Goal: Information Seeking & Learning: Check status

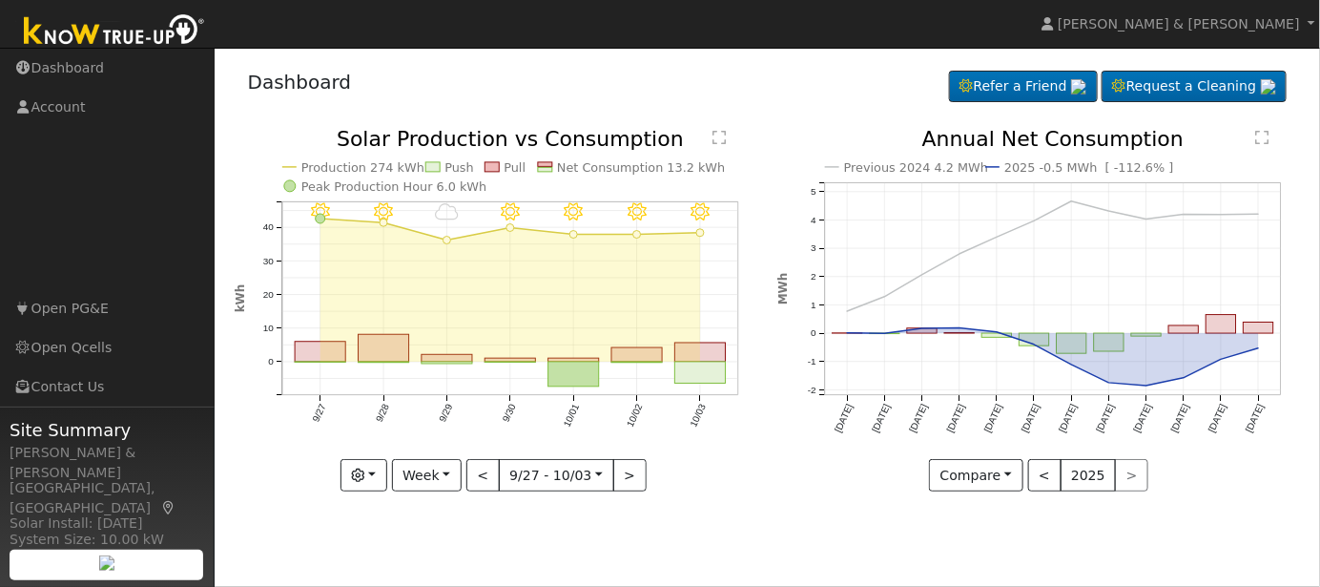
click at [314, 363] on icon "10/03 - MostlyClear 10/02 - MostlyClear 10/01 - Clear 9/30 - MostlyClear 9/29 -…" at bounding box center [496, 309] width 523 height 360
click at [322, 364] on icon "10/03 - MostlyClear 10/02 - MostlyClear 10/01 - Clear 9/30 - MostlyClear 9/29 -…" at bounding box center [496, 309] width 523 height 360
click at [481, 475] on button "<" at bounding box center [483, 475] width 33 height 32
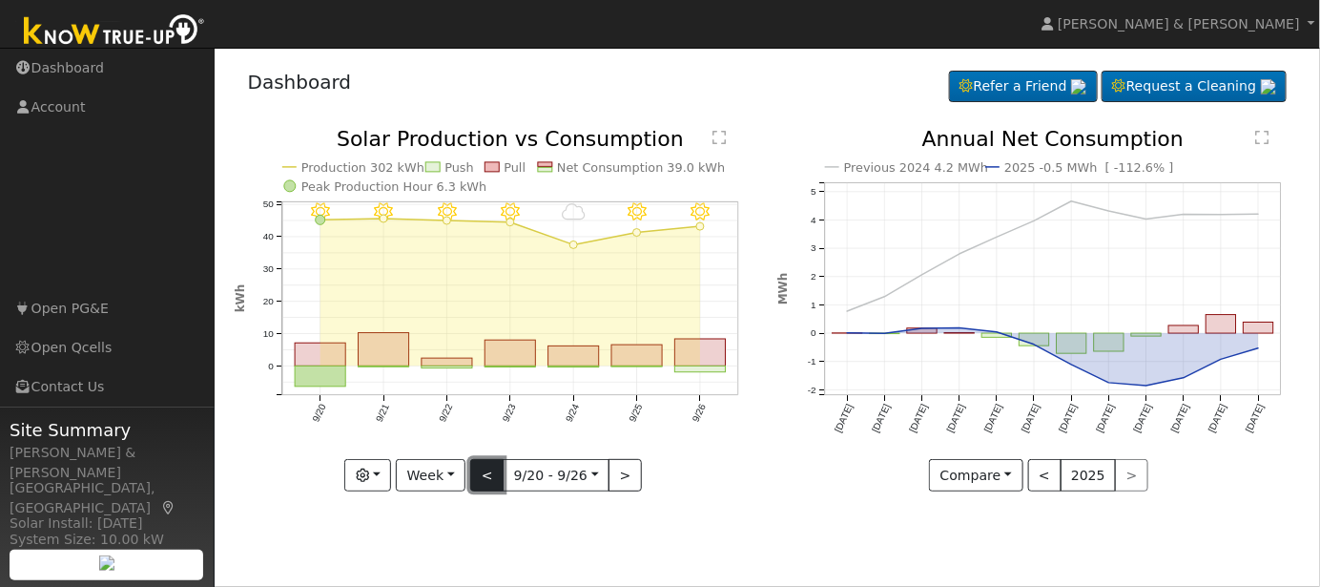
click at [489, 478] on button "<" at bounding box center [486, 475] width 33 height 32
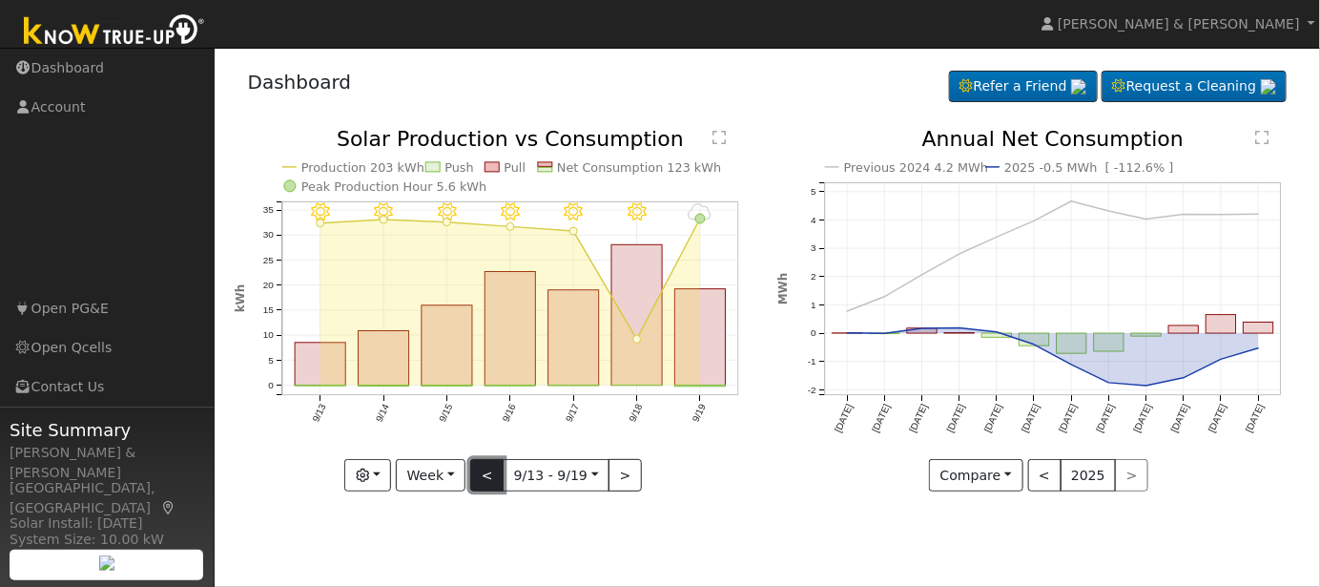
click at [493, 481] on button "<" at bounding box center [486, 475] width 33 height 32
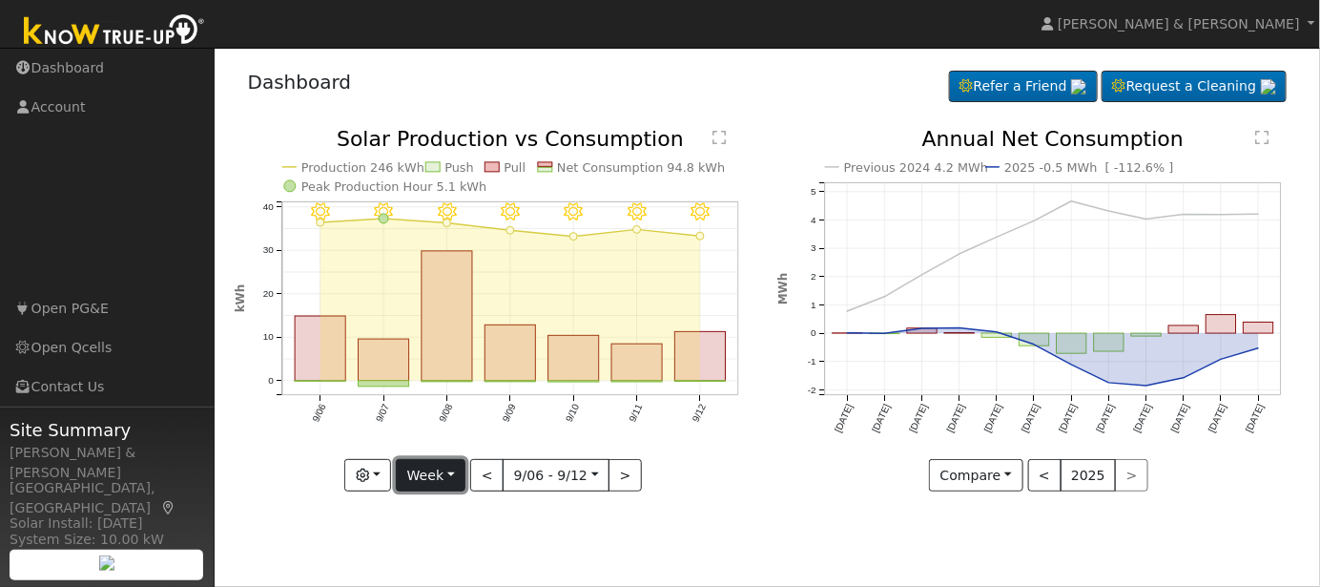
click at [452, 472] on button "Week" at bounding box center [431, 475] width 70 height 32
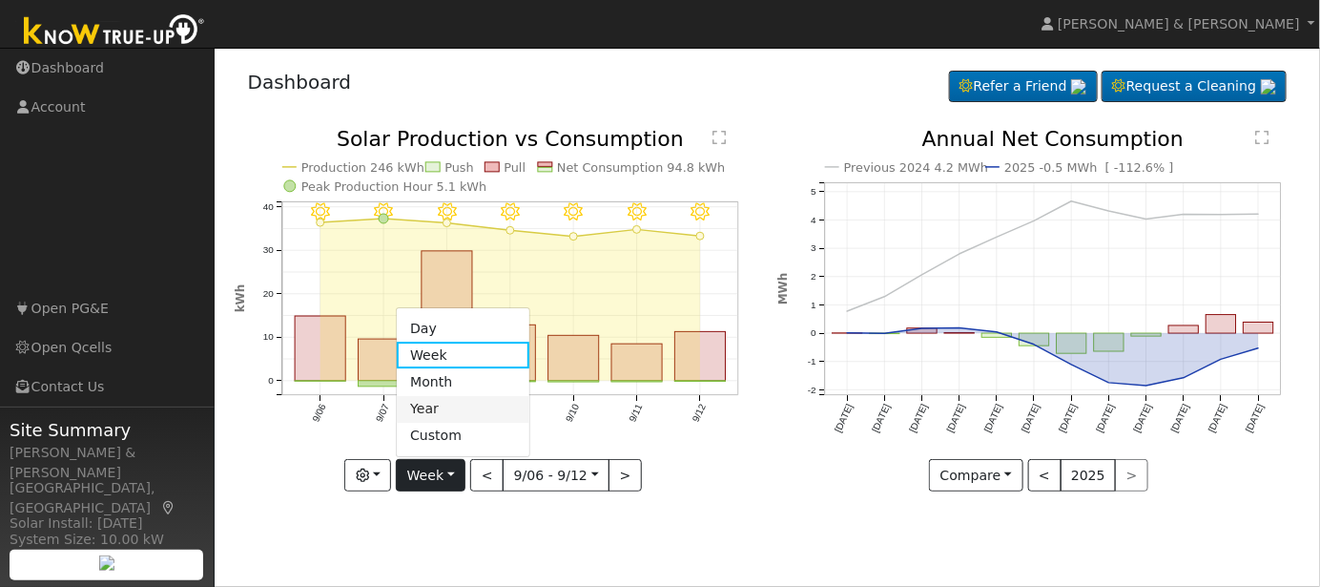
click at [440, 415] on link "Year" at bounding box center [463, 409] width 133 height 27
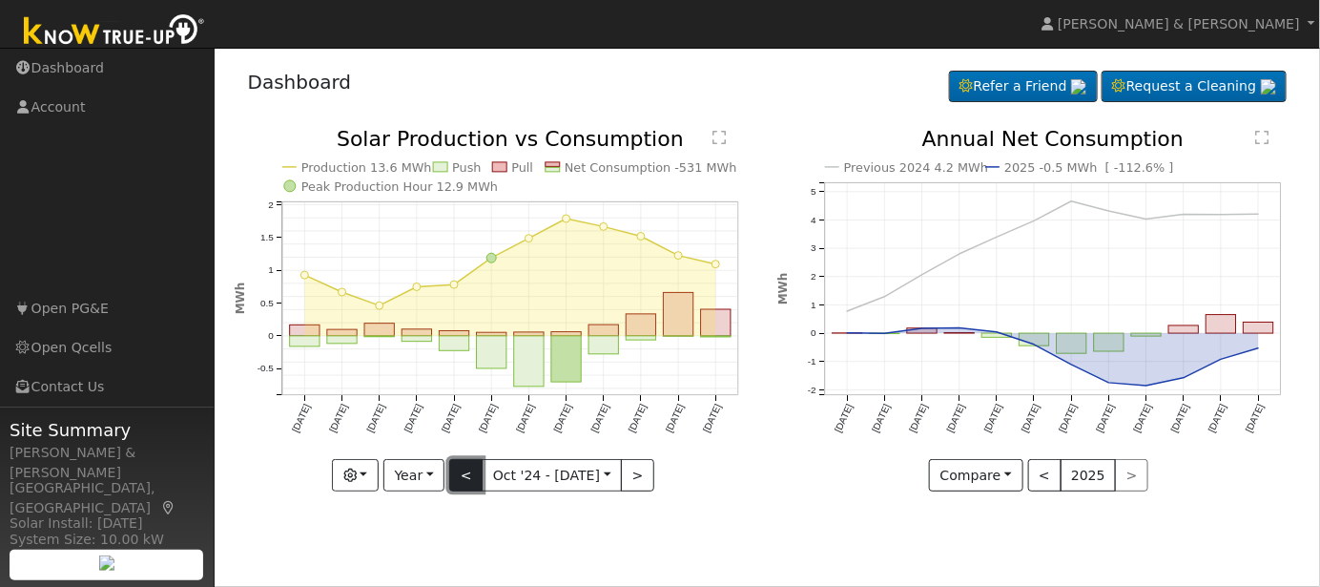
click at [474, 481] on button "<" at bounding box center [465, 475] width 33 height 32
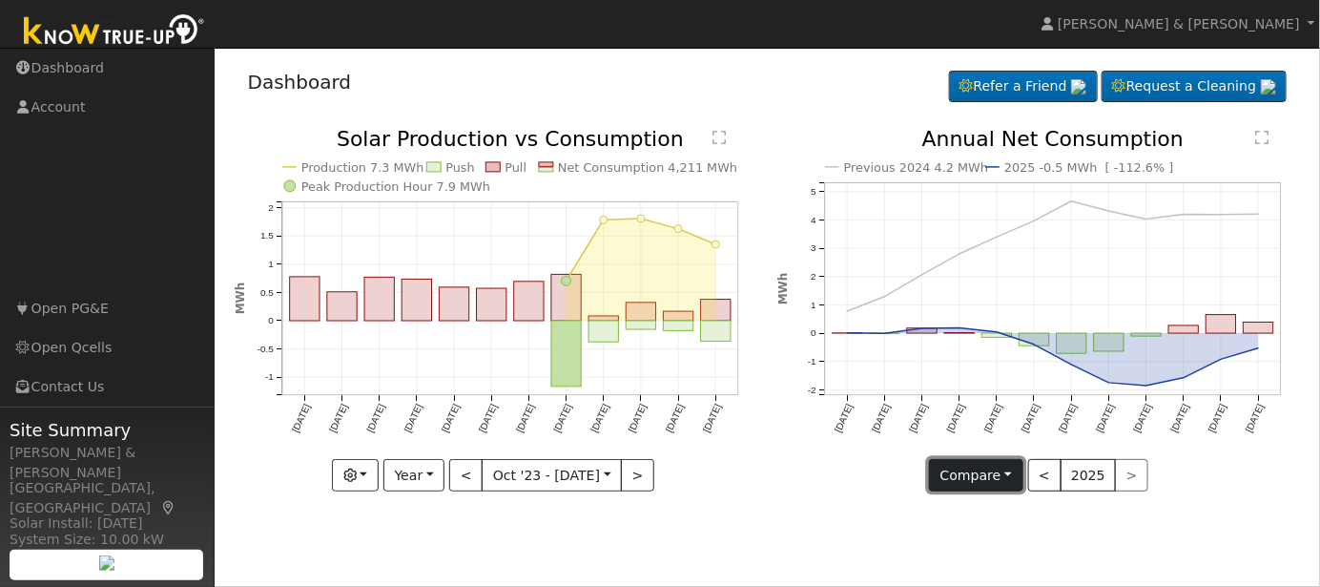
click at [1014, 475] on button "Compare" at bounding box center [976, 475] width 94 height 32
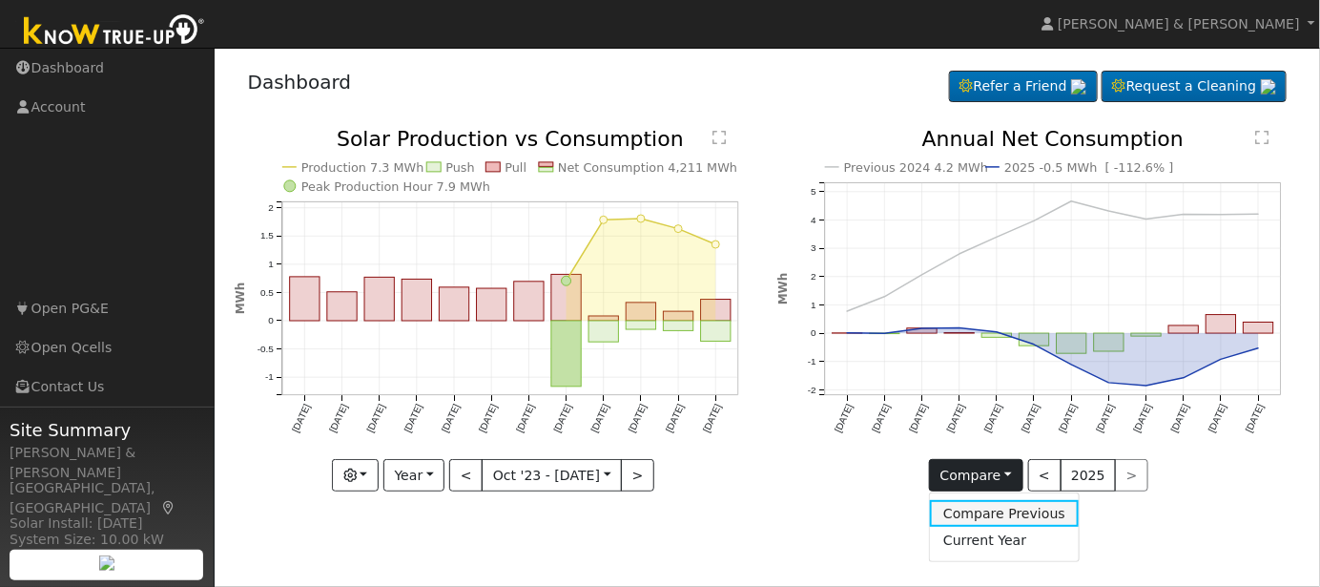
click at [1005, 509] on link "Compare Previous" at bounding box center [1004, 513] width 149 height 27
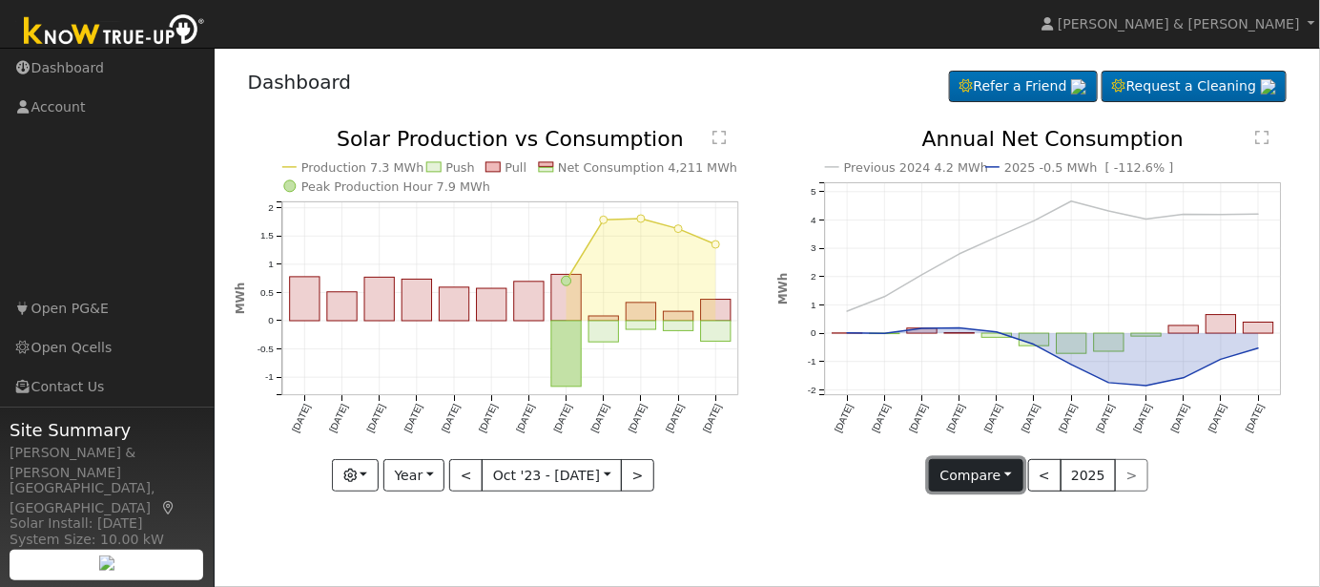
click at [1007, 470] on button "Compare" at bounding box center [976, 475] width 94 height 32
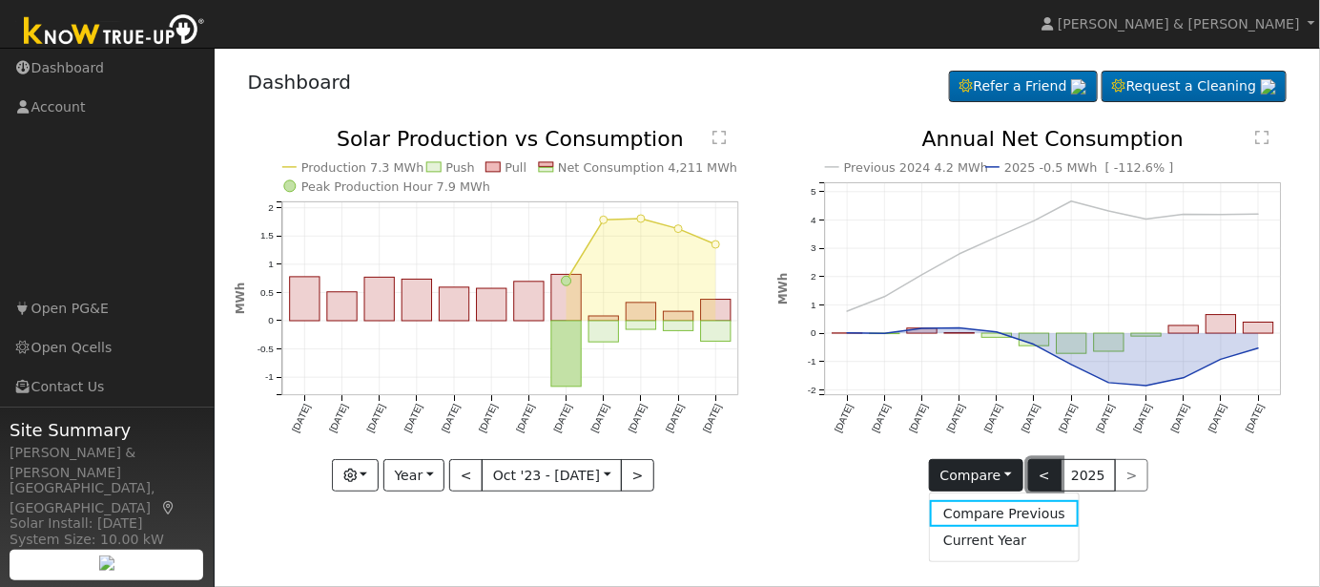
click at [1031, 481] on button "<" at bounding box center [1044, 475] width 33 height 32
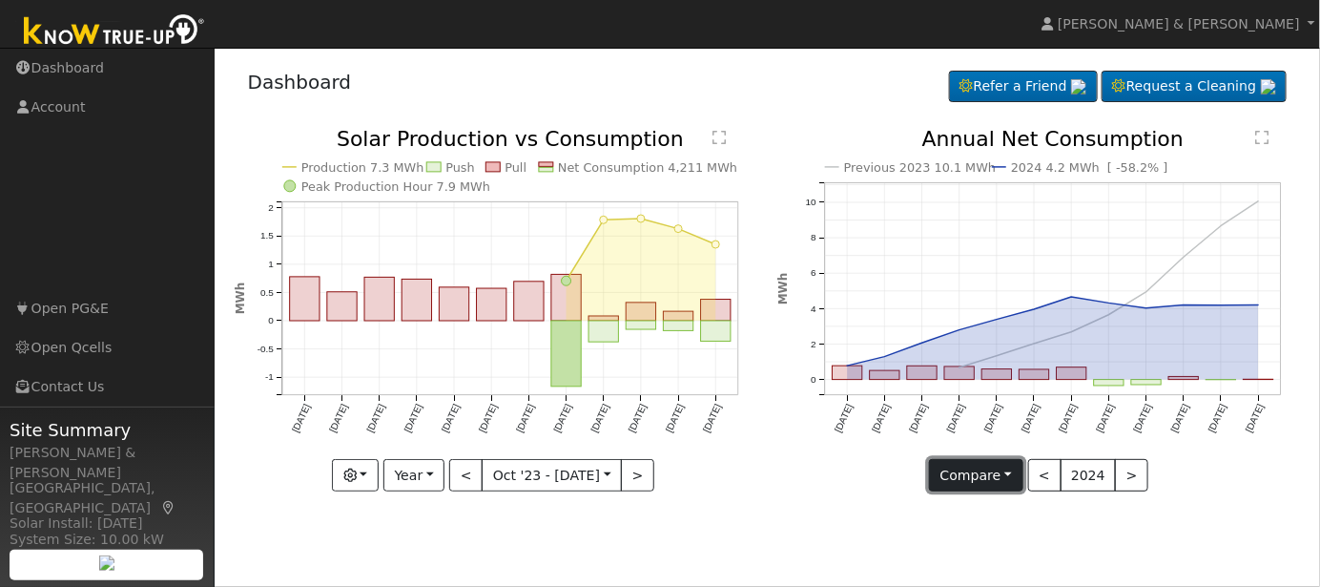
click at [1000, 477] on button "Compare" at bounding box center [976, 475] width 94 height 32
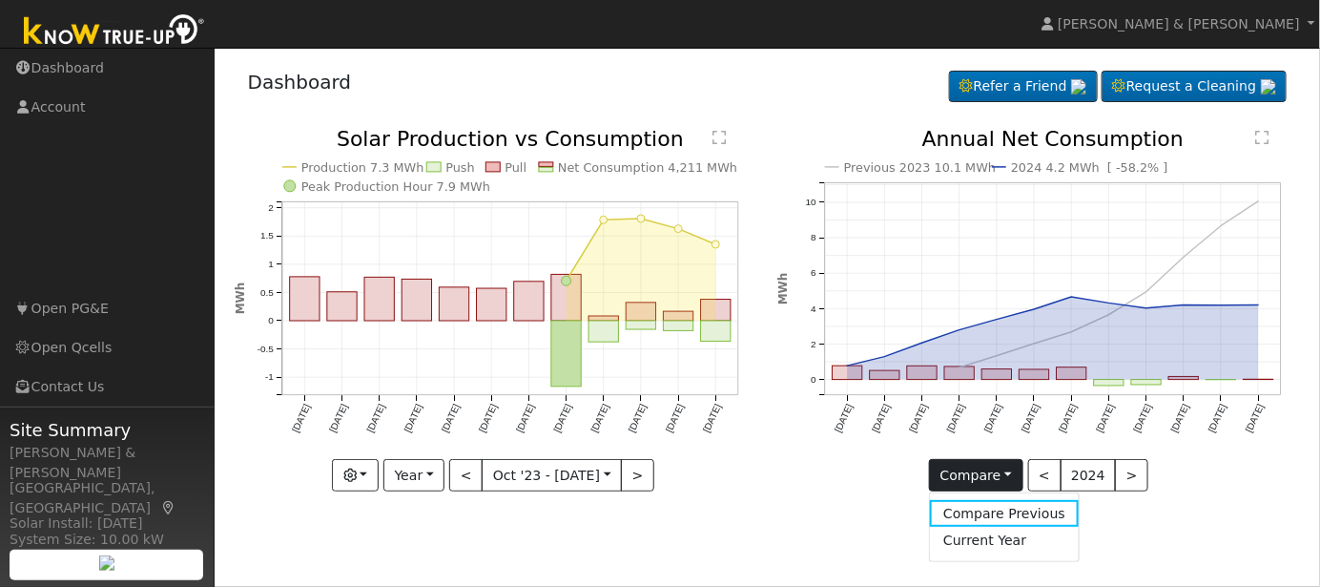
click at [996, 531] on link "Current Year" at bounding box center [1004, 540] width 149 height 27
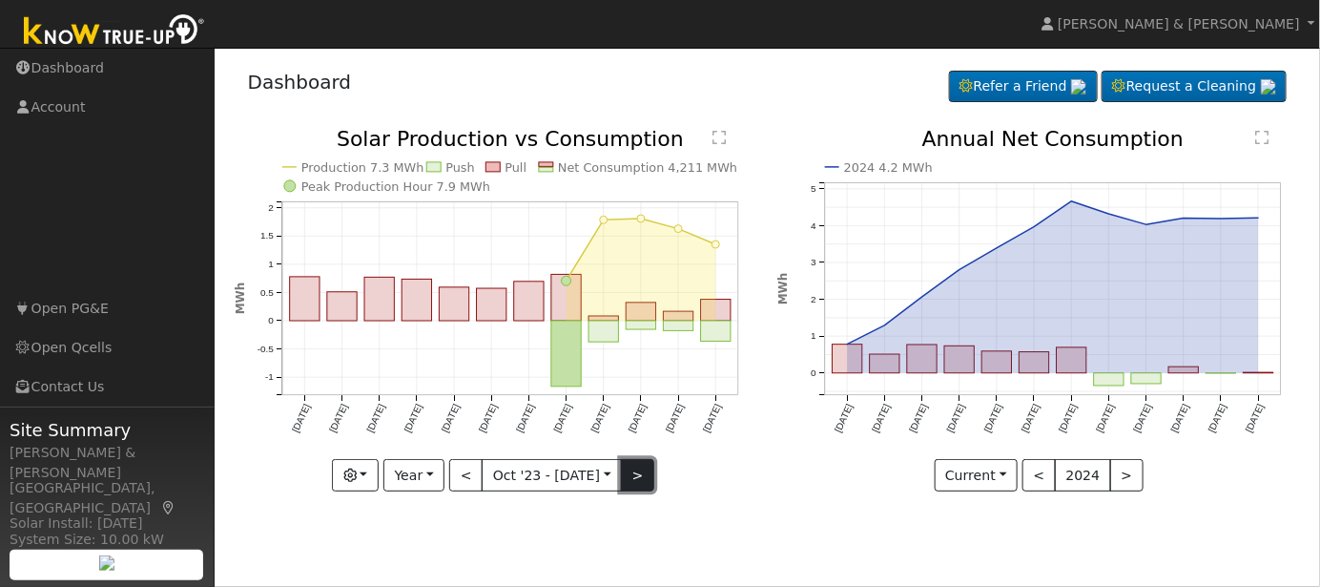
click at [624, 470] on button ">" at bounding box center [637, 475] width 33 height 32
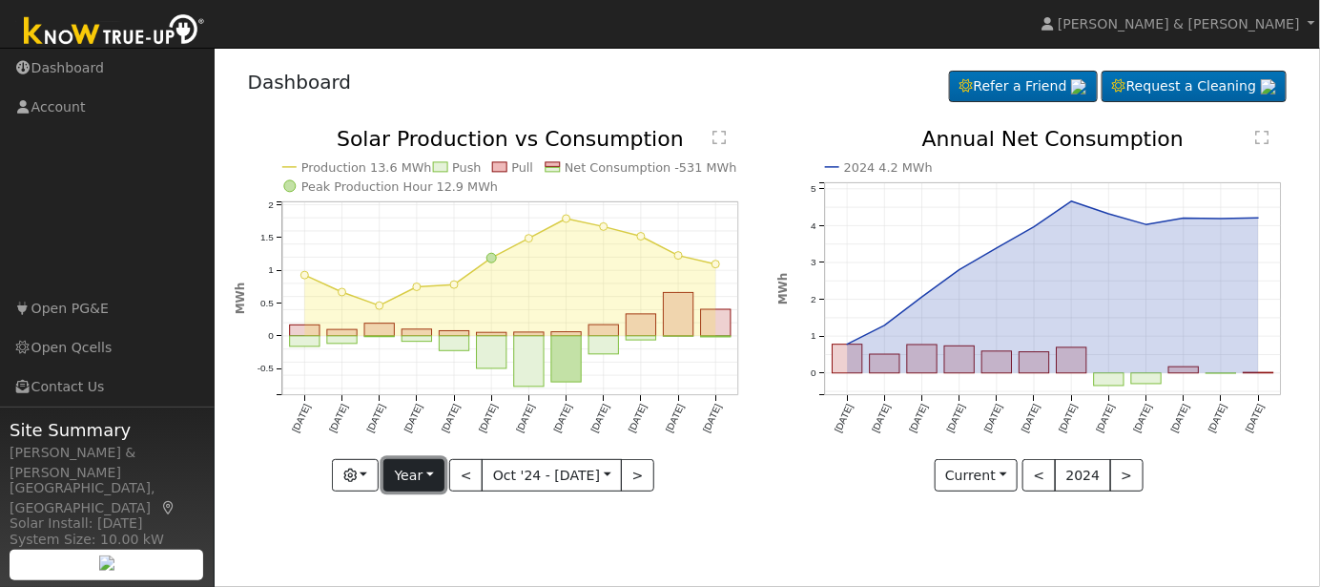
click at [435, 475] on button "Year" at bounding box center [414, 475] width 61 height 32
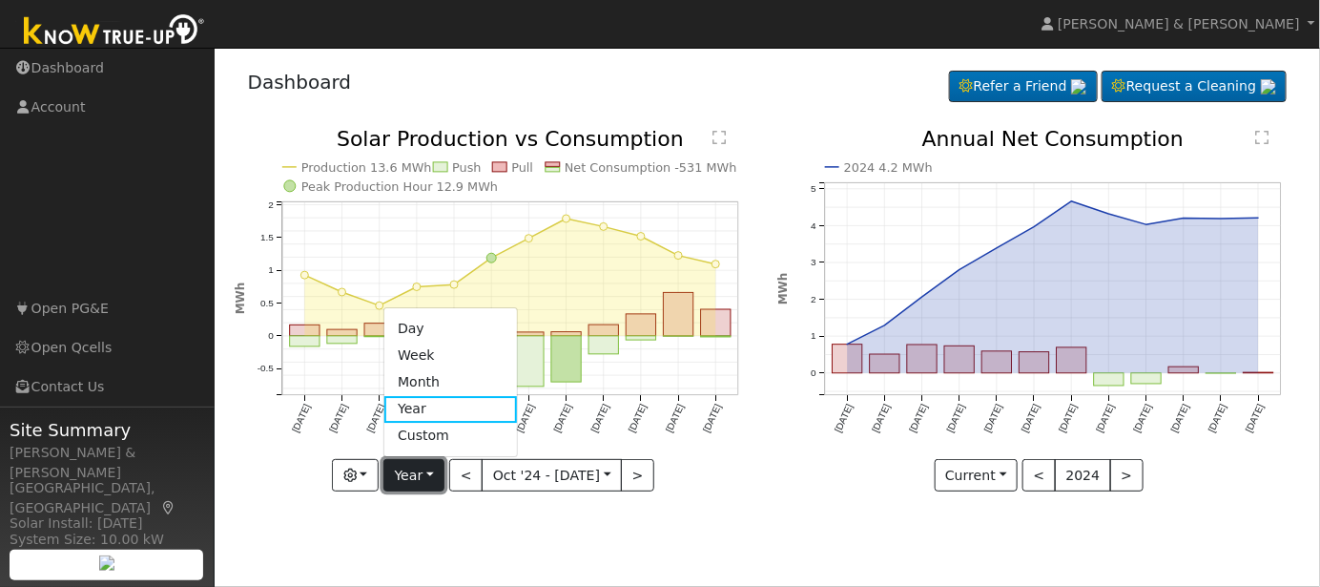
click at [436, 473] on button "Year" at bounding box center [414, 475] width 61 height 32
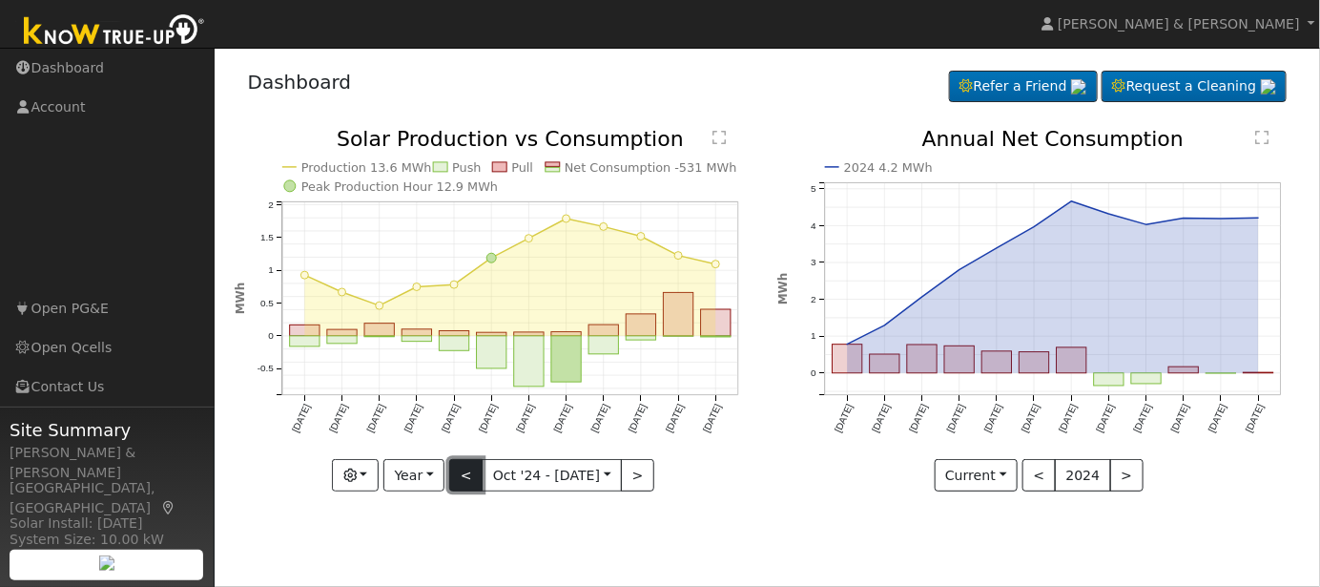
click at [467, 478] on button "<" at bounding box center [465, 475] width 33 height 32
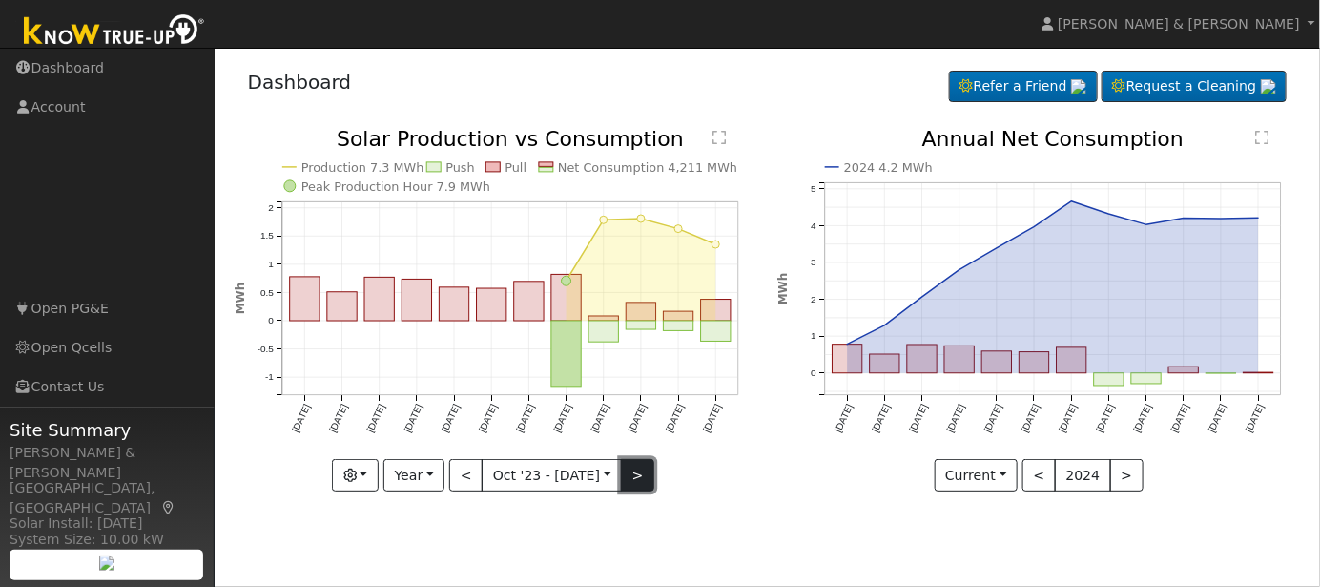
click at [638, 467] on button ">" at bounding box center [637, 475] width 33 height 32
type input "[DATE]"
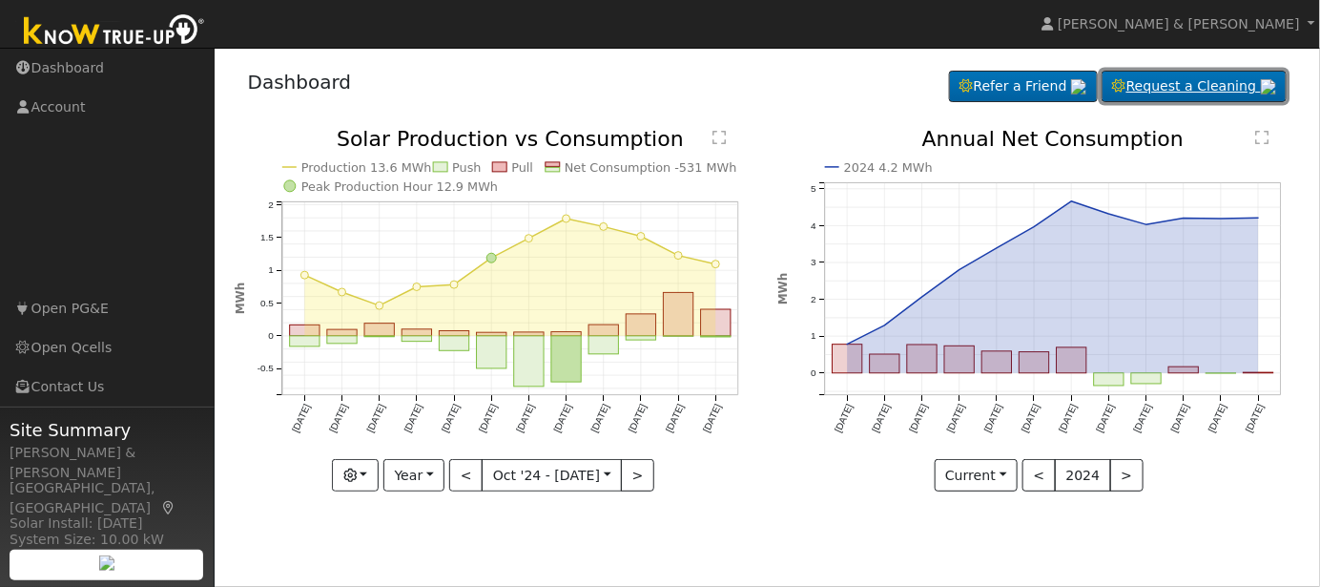
click at [1142, 94] on link "Request a Cleaning" at bounding box center [1194, 87] width 185 height 32
